Goal: Task Accomplishment & Management: Manage account settings

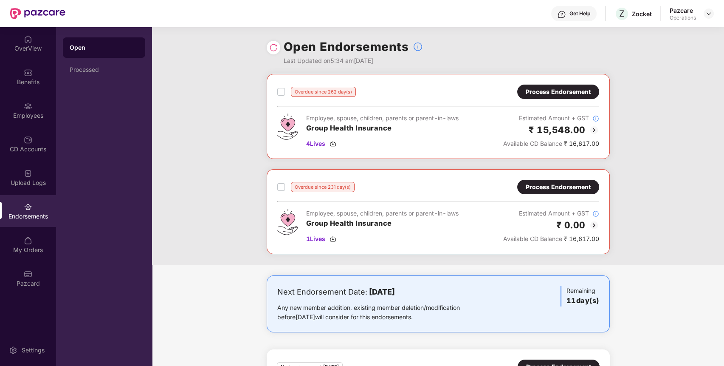
click at [707, 11] on img at bounding box center [708, 13] width 7 height 7
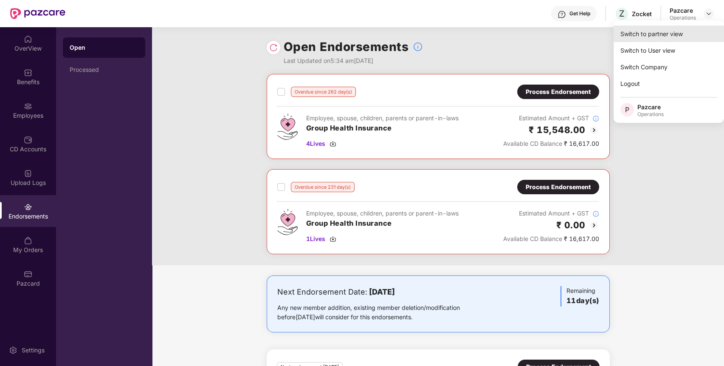
click at [695, 36] on div "Switch to partner view" at bounding box center [668, 33] width 110 height 17
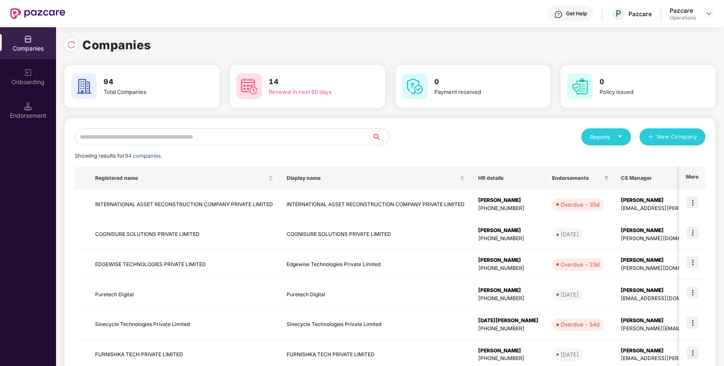
click at [275, 134] on input "text" at bounding box center [224, 136] width 298 height 17
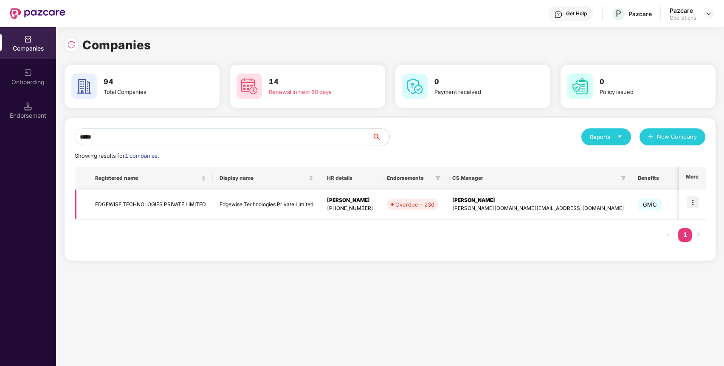
type input "*****"
click at [697, 200] on img at bounding box center [693, 202] width 12 height 12
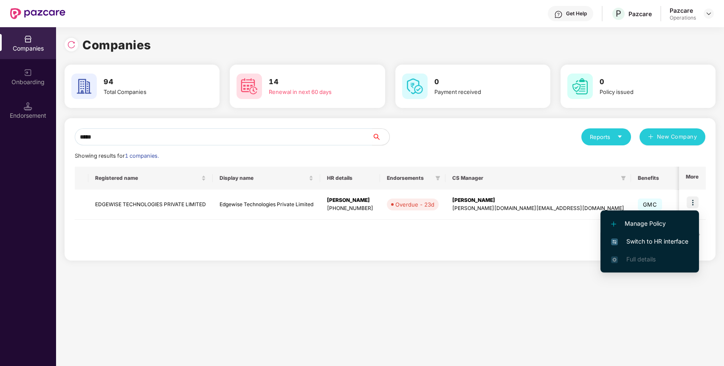
click at [672, 238] on span "Switch to HR interface" at bounding box center [649, 240] width 77 height 9
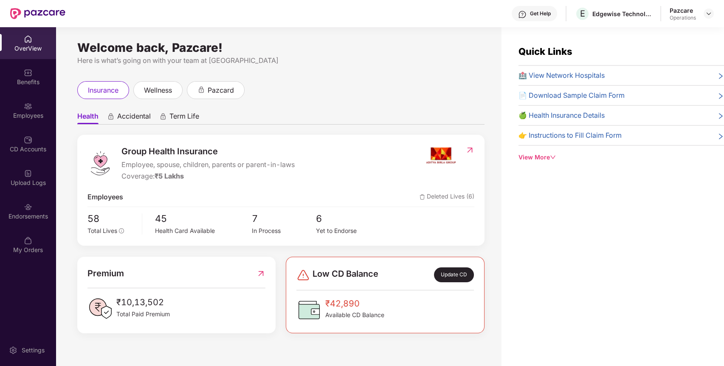
click at [15, 212] on div "Endorsements" at bounding box center [28, 216] width 56 height 8
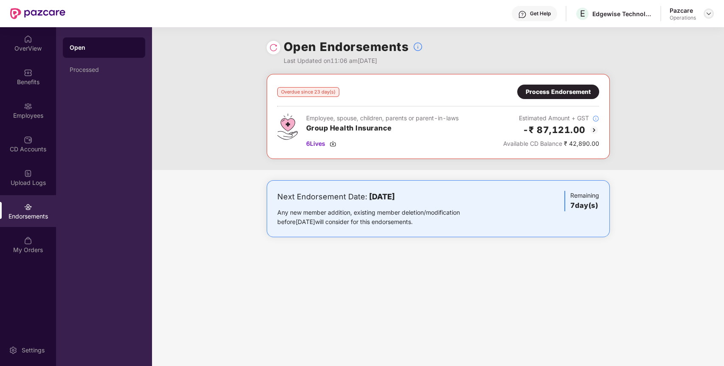
click at [709, 11] on img at bounding box center [708, 13] width 7 height 7
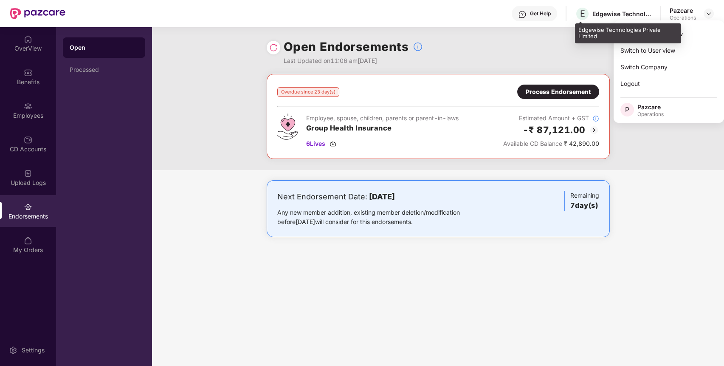
click at [610, 14] on div "Edgewise Technologies Private Limited" at bounding box center [621, 14] width 59 height 8
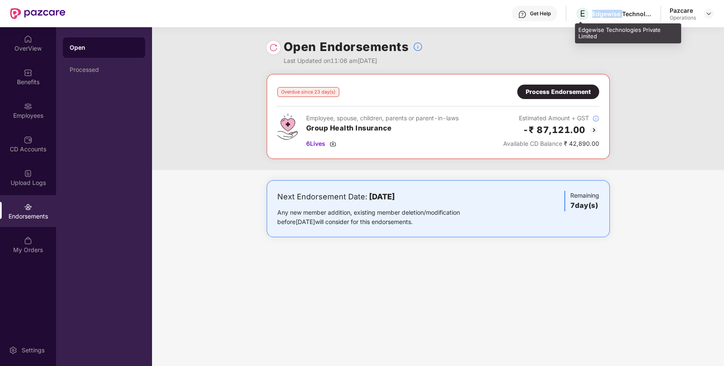
click at [610, 14] on div "Edgewise Technologies Private Limited" at bounding box center [621, 14] width 59 height 8
copy div "Edgewise Technologies Private Limited"
